Goal: Task Accomplishment & Management: Use online tool/utility

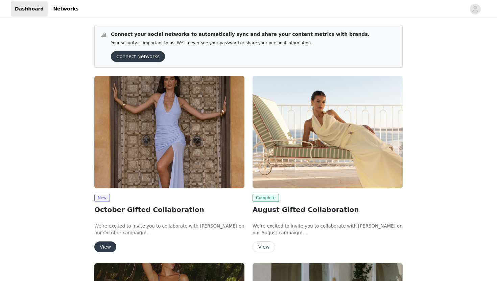
click at [105, 245] on button "View" at bounding box center [105, 246] width 22 height 11
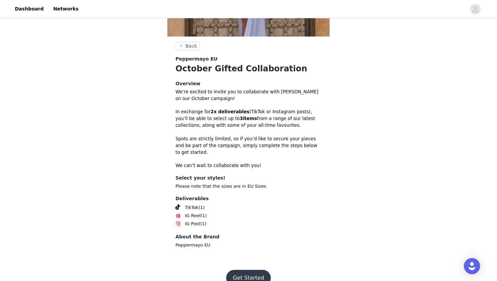
scroll to position [151, 0]
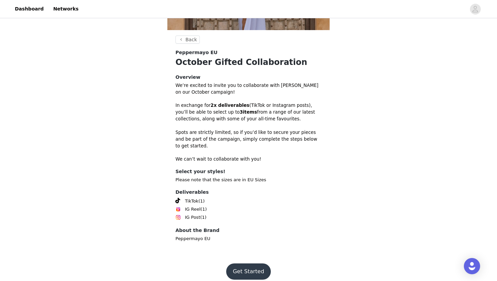
click at [243, 263] on button "Get Started" at bounding box center [248, 271] width 45 height 16
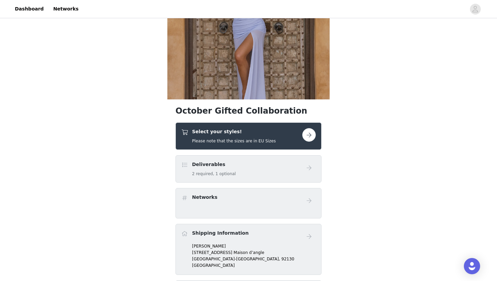
scroll to position [82, 0]
click at [267, 134] on h4 "Select your styles!" at bounding box center [234, 131] width 84 height 7
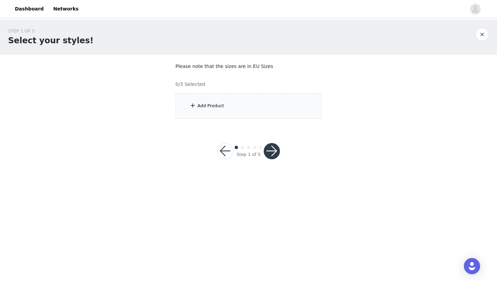
click at [222, 116] on div "Add Product" at bounding box center [248, 105] width 146 height 25
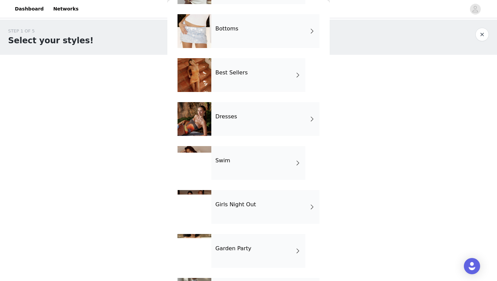
scroll to position [104, 0]
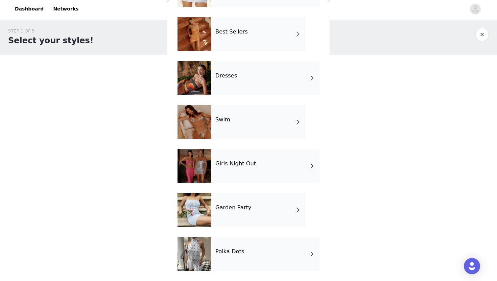
click at [238, 175] on div "Girls Night Out" at bounding box center [265, 166] width 108 height 34
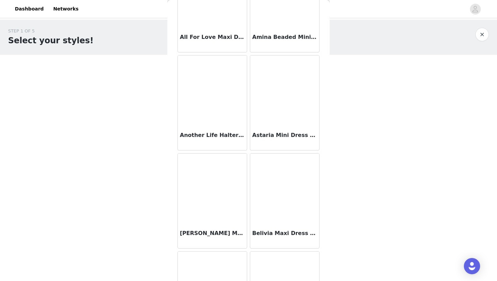
scroll to position [372, 0]
